Goal: Task Accomplishment & Management: Complete application form

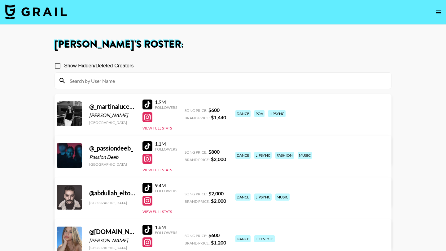
click at [32, 13] on img at bounding box center [36, 11] width 62 height 15
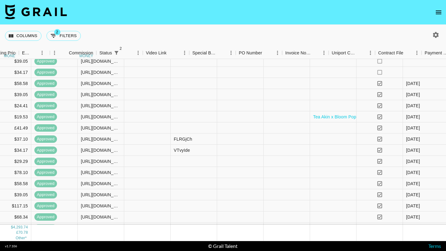
scroll to position [14, 667]
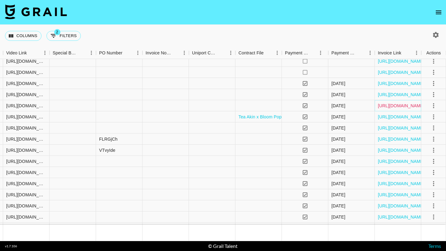
click at [395, 106] on link "[URL][DOMAIN_NAME]" at bounding box center [401, 106] width 47 height 6
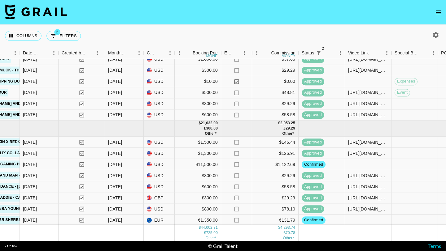
scroll to position [443, 325]
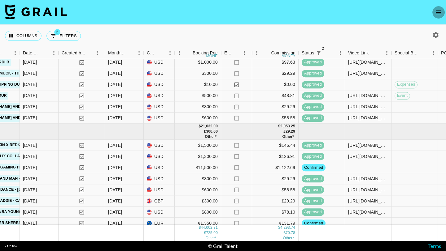
click at [439, 12] on icon "open drawer" at bounding box center [438, 13] width 6 height 4
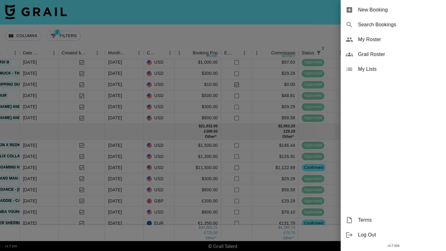
click at [370, 11] on span "New Booking" at bounding box center [399, 9] width 83 height 7
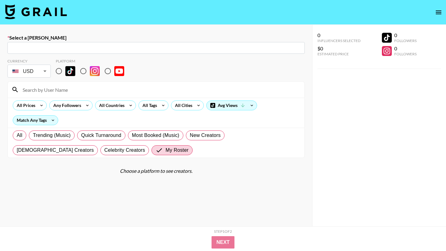
click at [154, 50] on input "text" at bounding box center [156, 48] width 290 height 7
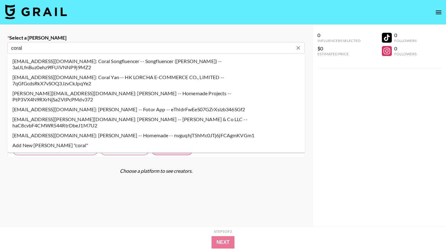
click at [103, 114] on li "coral@genni.com: Coral Goldstein -- Genni & Co LLC -- haC8cvbF4CMWR544RtrDbeJ1M…" at bounding box center [155, 122] width 297 height 16
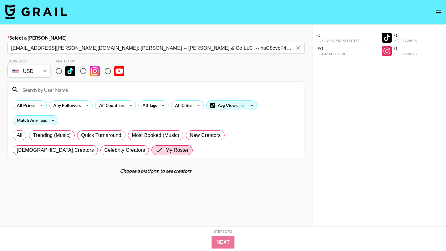
type input "coral@genni.com: Coral Goldstein -- Genni & Co LLC -- haC8cvbF4CMWR544RtrDbeJ1M…"
click at [59, 72] on input "radio" at bounding box center [58, 71] width 13 height 13
radio input "true"
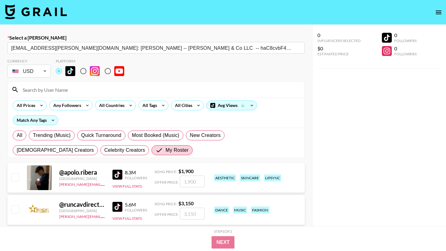
click at [65, 90] on input at bounding box center [160, 90] width 282 height 10
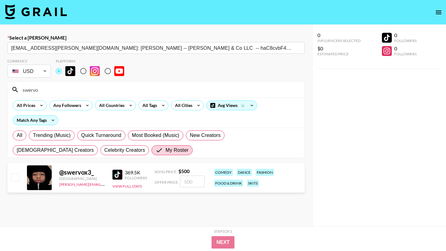
type input "swervo"
click at [14, 177] on input "checkbox" at bounding box center [14, 177] width 7 height 7
checkbox input "true"
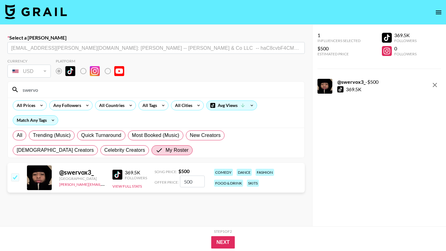
click at [193, 182] on input "500" at bounding box center [192, 182] width 25 height 12
type input "350"
click at [192, 202] on section "Currency USD USD ​ Platform swervo All Prices Any Followers All Countries All T…" at bounding box center [155, 155] width 297 height 202
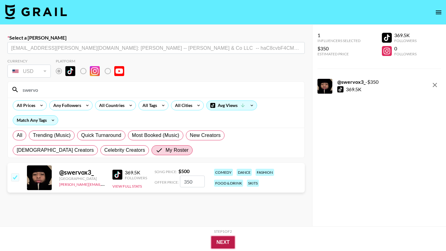
click at [219, 242] on button "Next" at bounding box center [223, 242] width 24 height 12
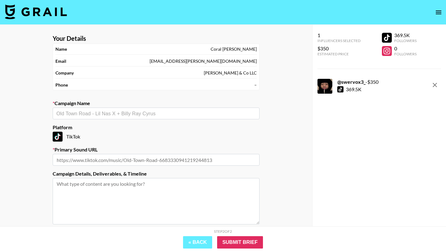
click at [139, 114] on input "text" at bounding box center [155, 113] width 199 height 7
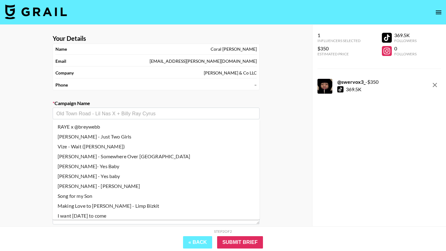
paste input "KEEP YO DISTANCE - KA$HDAMI"
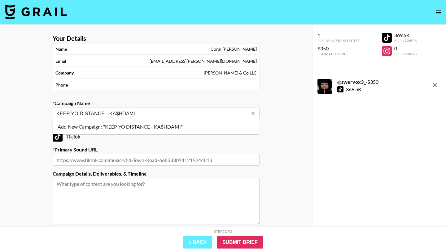
click at [107, 126] on li "Add New Campaign: "KEEP YO DISTANCE - KA$HDAMI"" at bounding box center [156, 127] width 207 height 10
type input "KEEP YO DISTANCE - KA$HDAMI"
click at [105, 187] on textarea at bounding box center [156, 201] width 207 height 46
paste textarea "Creative Direction Notes Creators will post videos using the official audio and…"
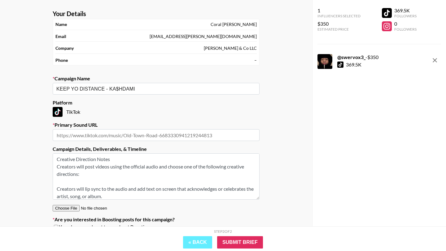
scroll to position [24, 0]
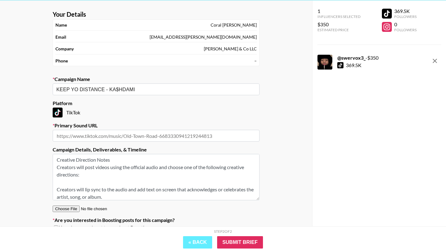
type textarea "Creative Direction Notes Creators will post videos using the official audio and…"
click at [113, 137] on input "text" at bounding box center [156, 136] width 207 height 12
paste input "https://www.tiktok.com/music/KEEP-YO-DISTANCE-7536761584086861825"
type input "https://www.tiktok.com/music/KEEP-YO-DISTANCE-7536761584086861825"
click at [267, 143] on div "Your Details Name Coral Goldstein Email coral@genni.com Company Genni & Co LLC …" at bounding box center [156, 128] width 312 height 255
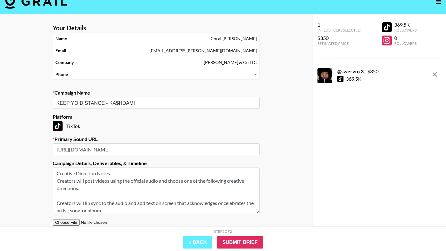
scroll to position [11, 0]
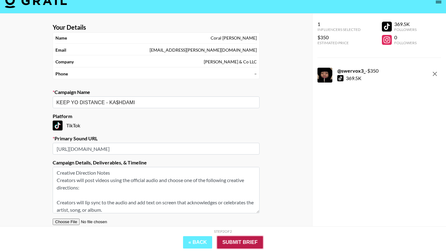
click at [239, 238] on input "Submit Brief" at bounding box center [240, 242] width 46 height 12
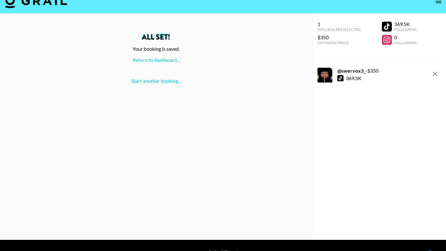
click at [156, 56] on div "All set! Your booking is saved. Return to dashboard... Start another booking..." at bounding box center [156, 58] width 302 height 51
click at [155, 60] on link "Return to dashboard..." at bounding box center [155, 60] width 47 height 6
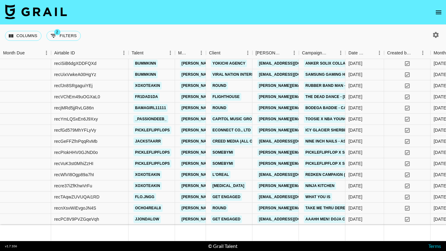
scroll to position [581, 0]
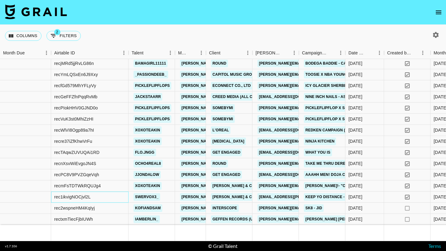
click at [122, 196] on div "rec1ikvigNOCjvl2L" at bounding box center [89, 197] width 77 height 11
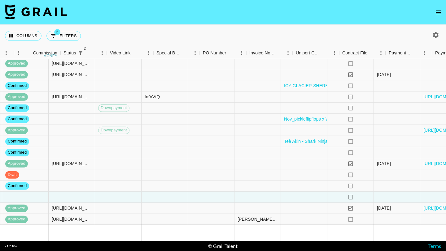
scroll to position [581, 667]
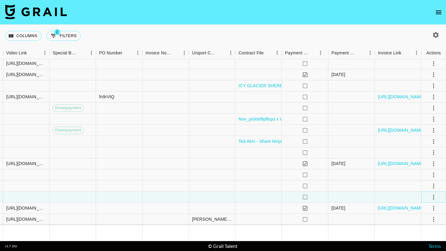
click at [435, 197] on icon "select merge strategy" at bounding box center [433, 196] width 7 height 7
click at [417, 140] on li "Confirm" at bounding box center [425, 139] width 40 height 11
click at [379, 197] on div at bounding box center [397, 197] width 46 height 11
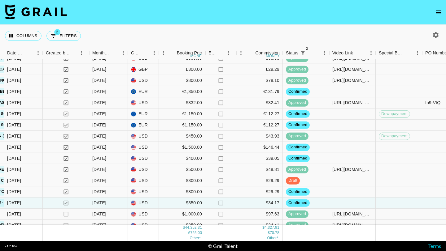
scroll to position [581, 341]
